Goal: Information Seeking & Learning: Learn about a topic

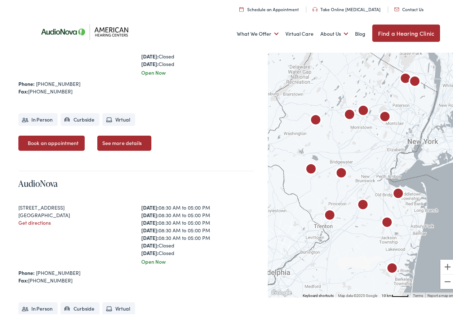
scroll to position [836, 0]
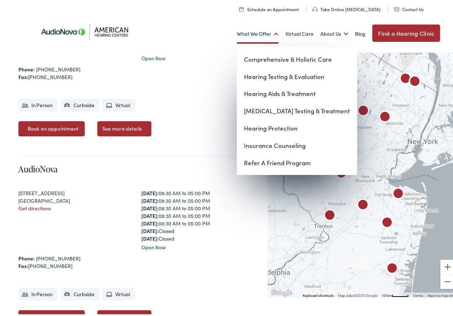
click at [239, 33] on link "What We Offer" at bounding box center [258, 32] width 42 height 27
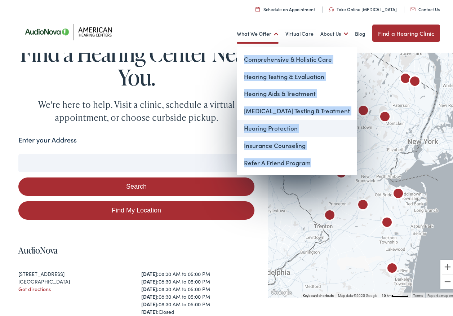
drag, startPoint x: 314, startPoint y: 159, endPoint x: 264, endPoint y: 131, distance: 57.1
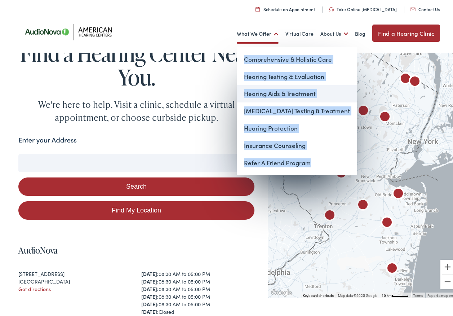
drag, startPoint x: 264, startPoint y: 131, endPoint x: 250, endPoint y: 86, distance: 47.9
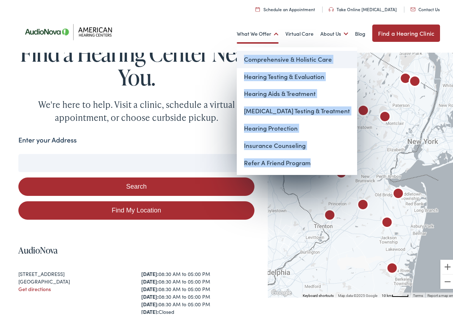
drag, startPoint x: 250, startPoint y: 86, endPoint x: 294, endPoint y: 54, distance: 54.3
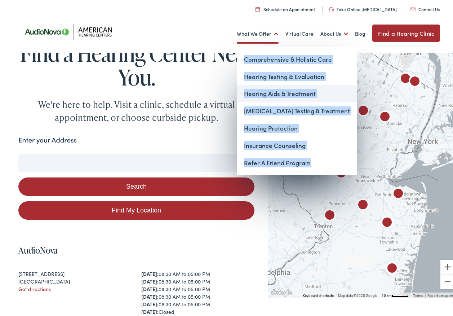
drag, startPoint x: 269, startPoint y: 92, endPoint x: 264, endPoint y: 92, distance: 5.4
drag, startPoint x: 264, startPoint y: 92, endPoint x: 259, endPoint y: 92, distance: 5.1
drag, startPoint x: 259, startPoint y: 92, endPoint x: 257, endPoint y: 68, distance: 24.3
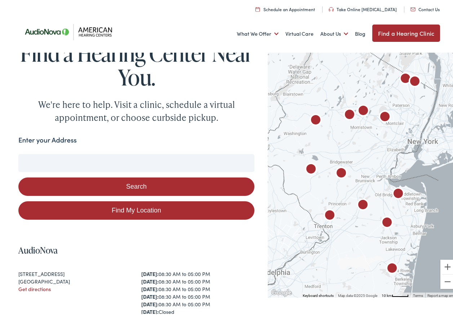
drag, startPoint x: 257, startPoint y: 68, endPoint x: 206, endPoint y: 124, distance: 75.5
click at [298, 38] on link "Virtual Care" at bounding box center [299, 32] width 28 height 27
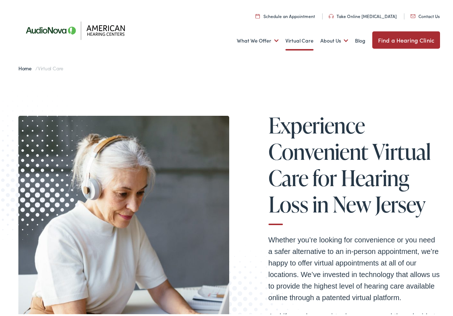
click at [292, 39] on link "Virtual Care" at bounding box center [299, 39] width 28 height 27
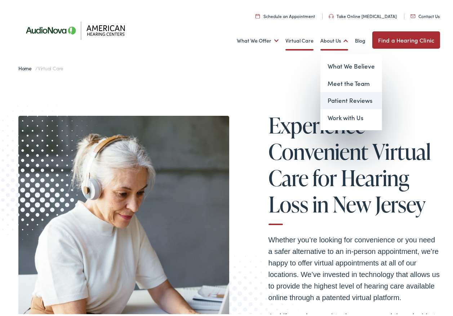
click at [330, 98] on link "Patient Reviews" at bounding box center [351, 98] width 62 height 17
